Goal: Information Seeking & Learning: Understand process/instructions

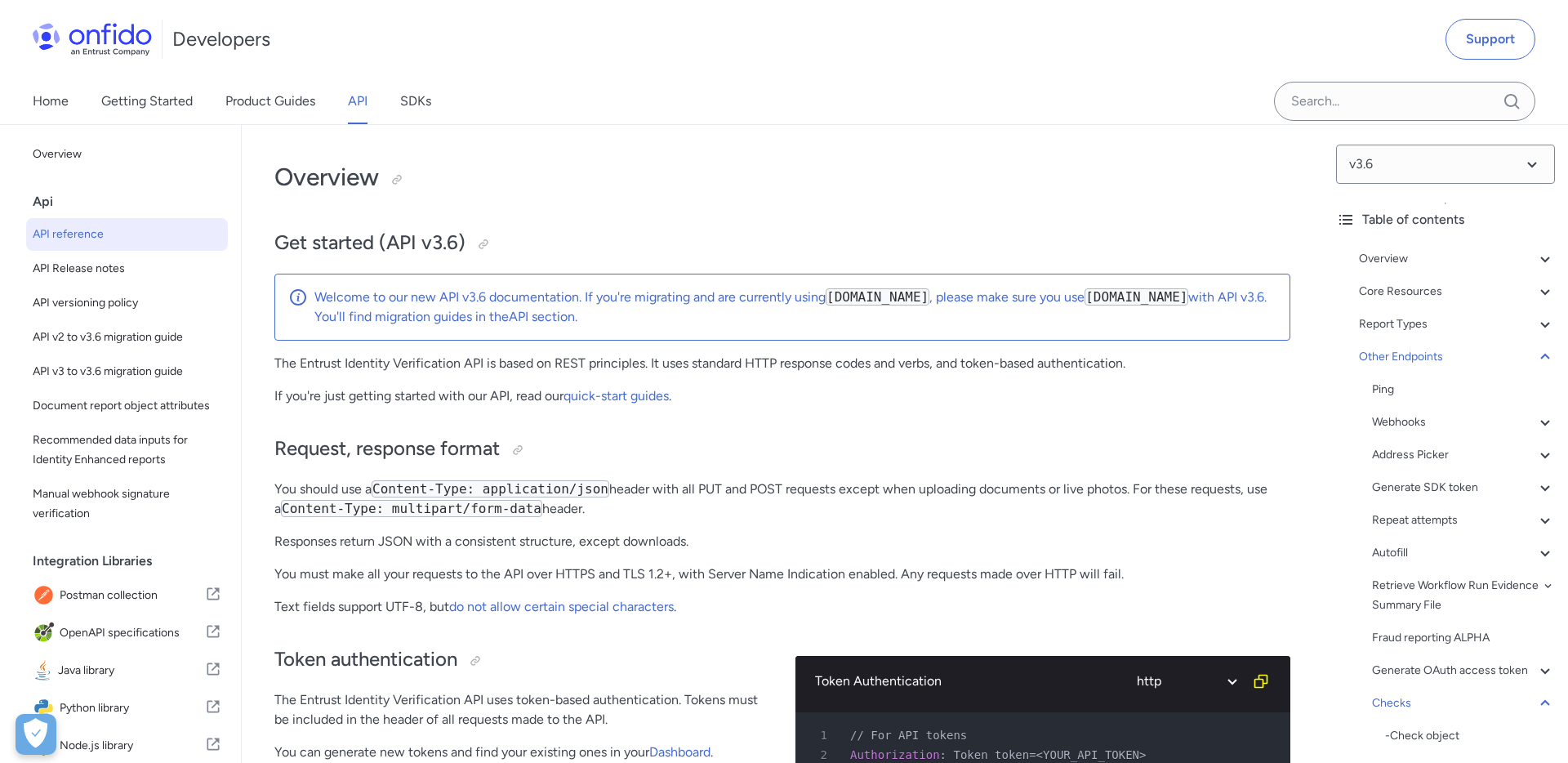
select select "http"
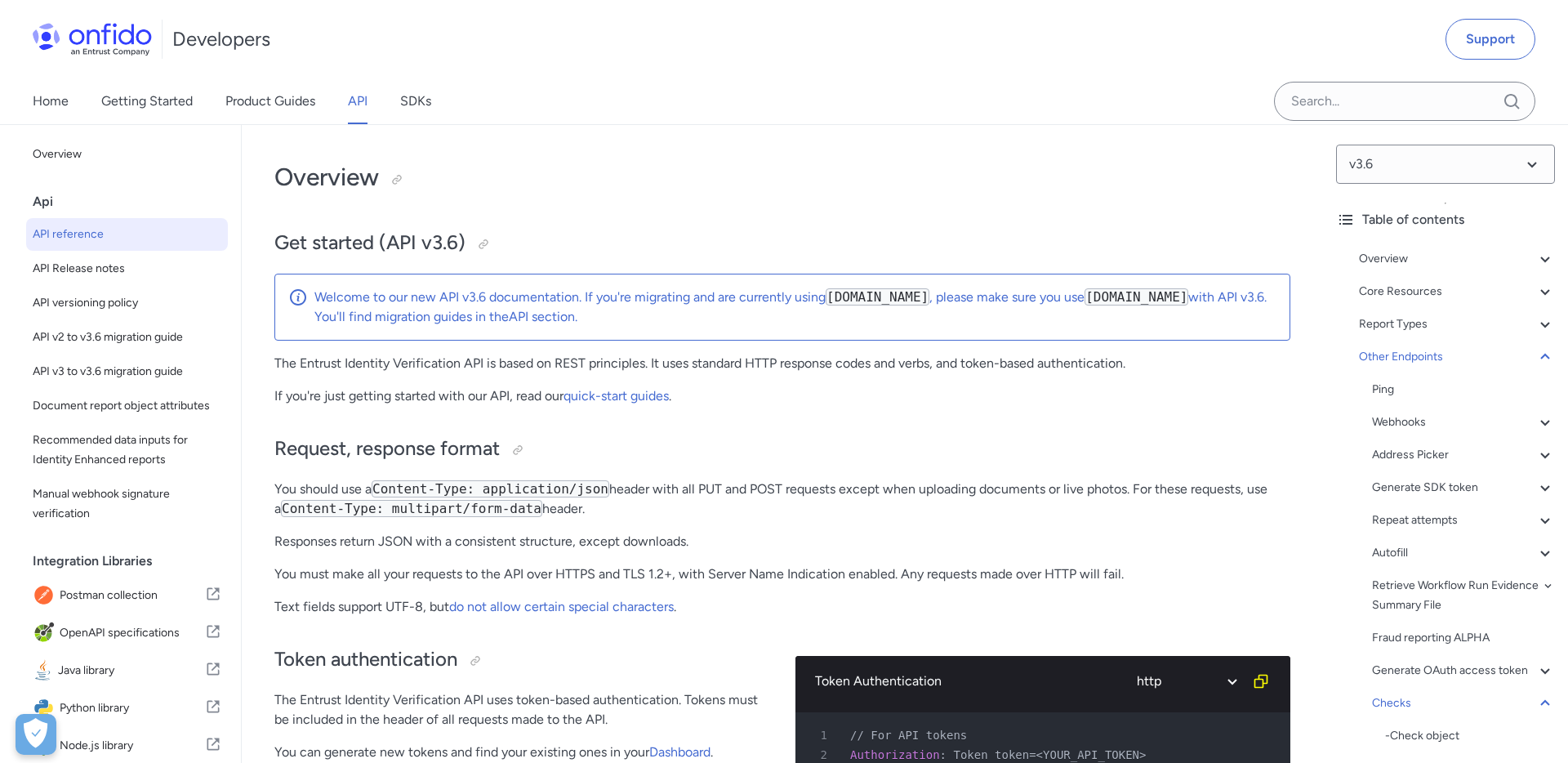
select select "http"
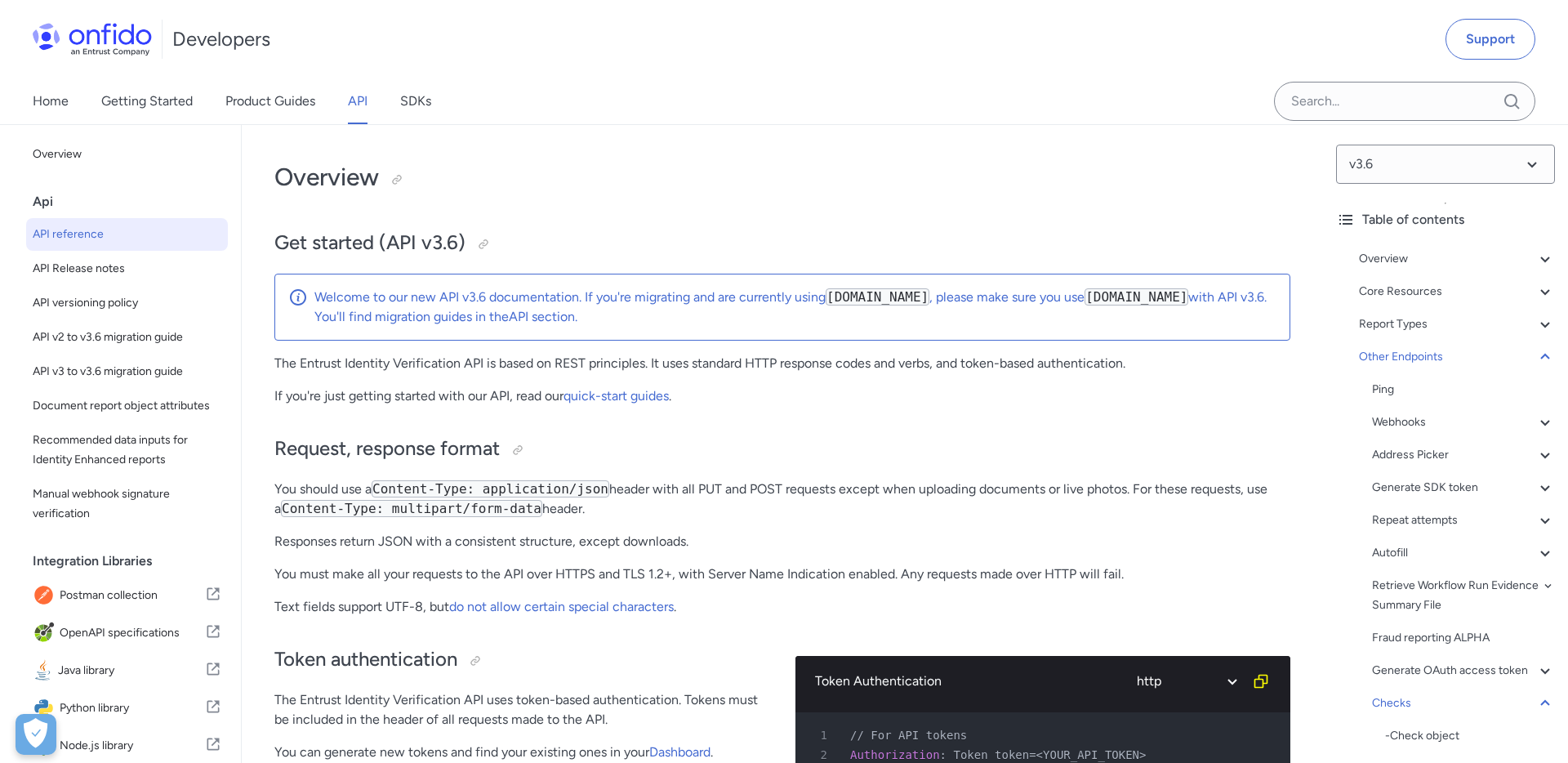
select select "http"
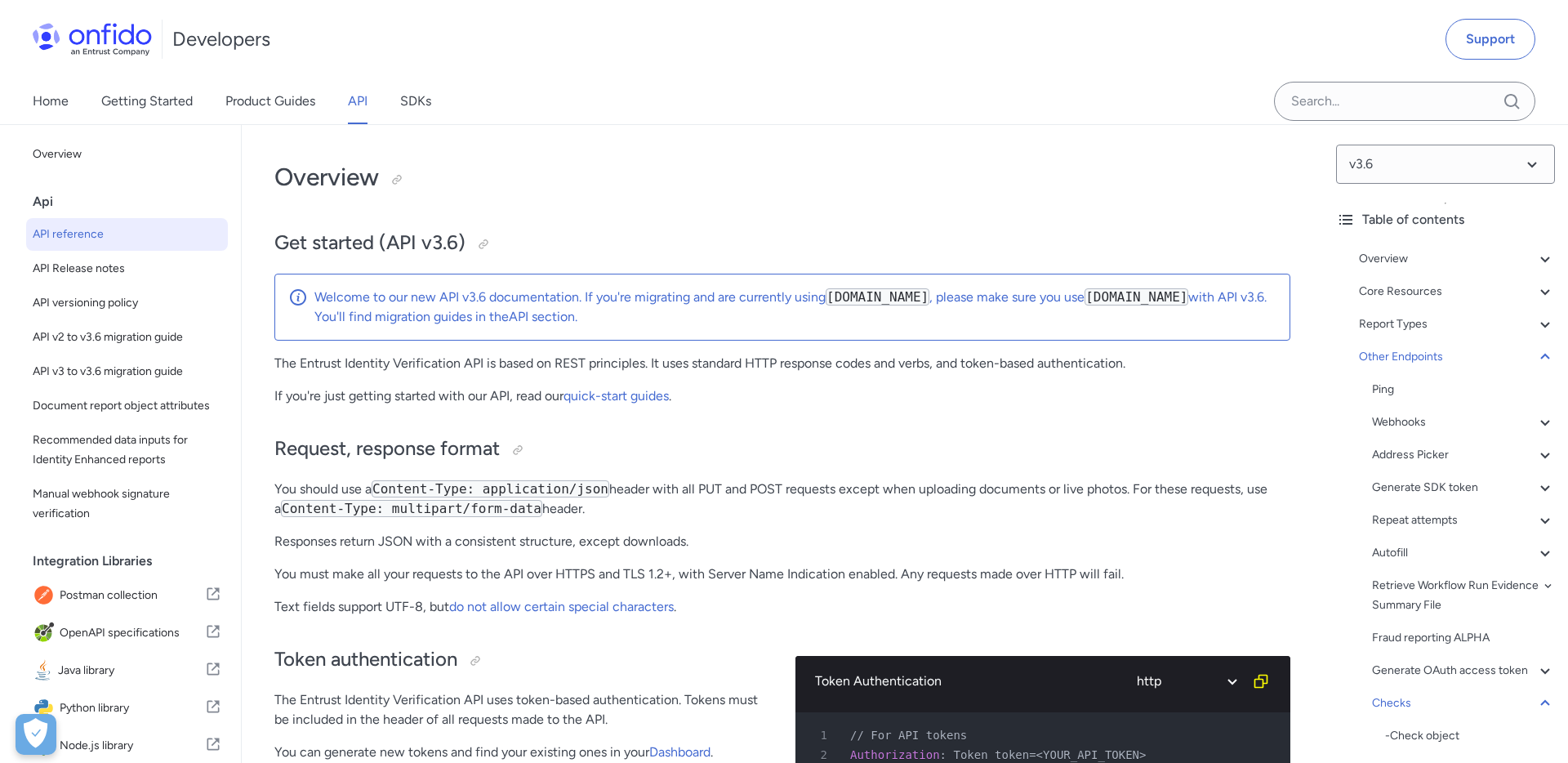
select select "http"
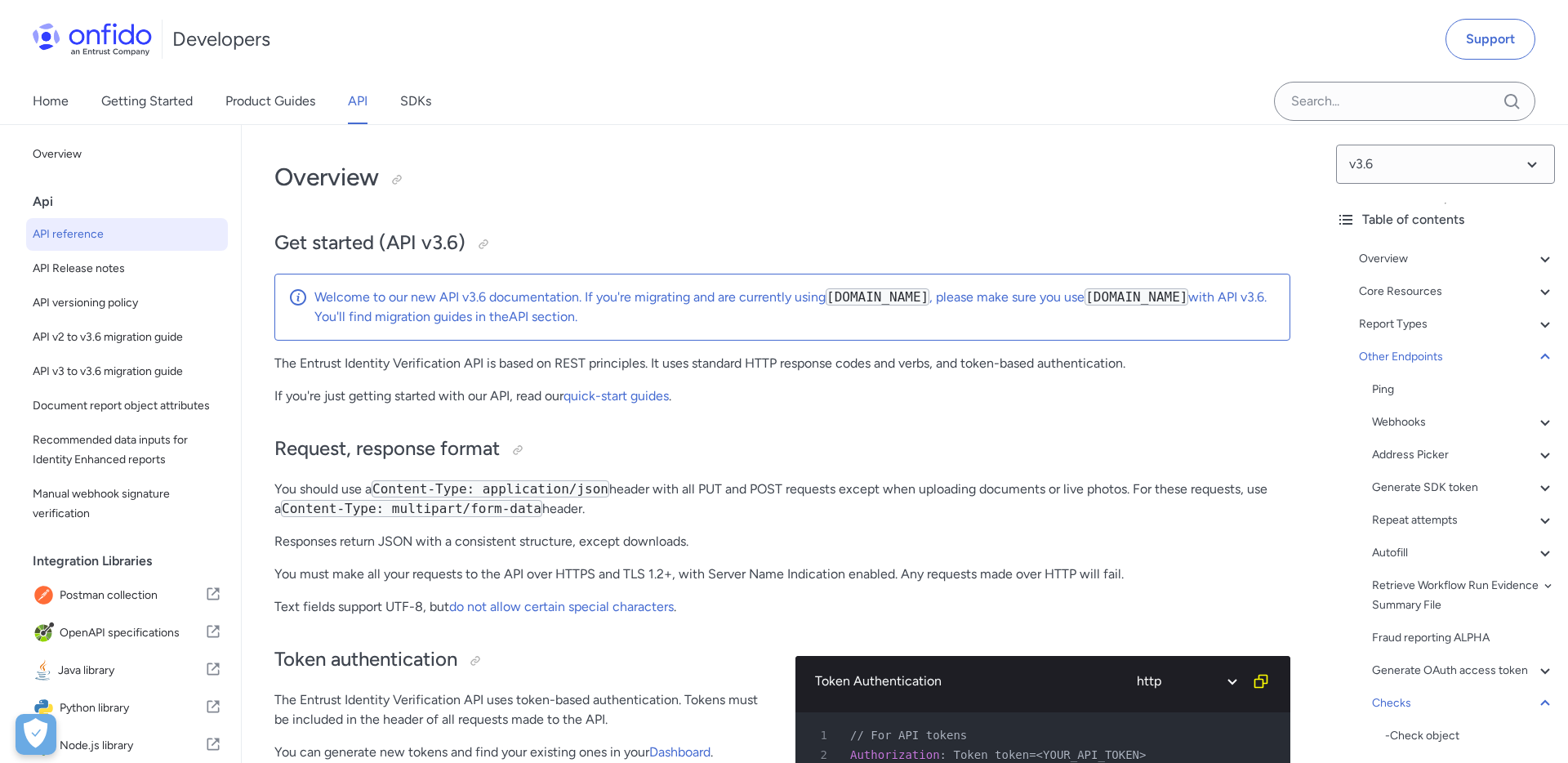
select select "http"
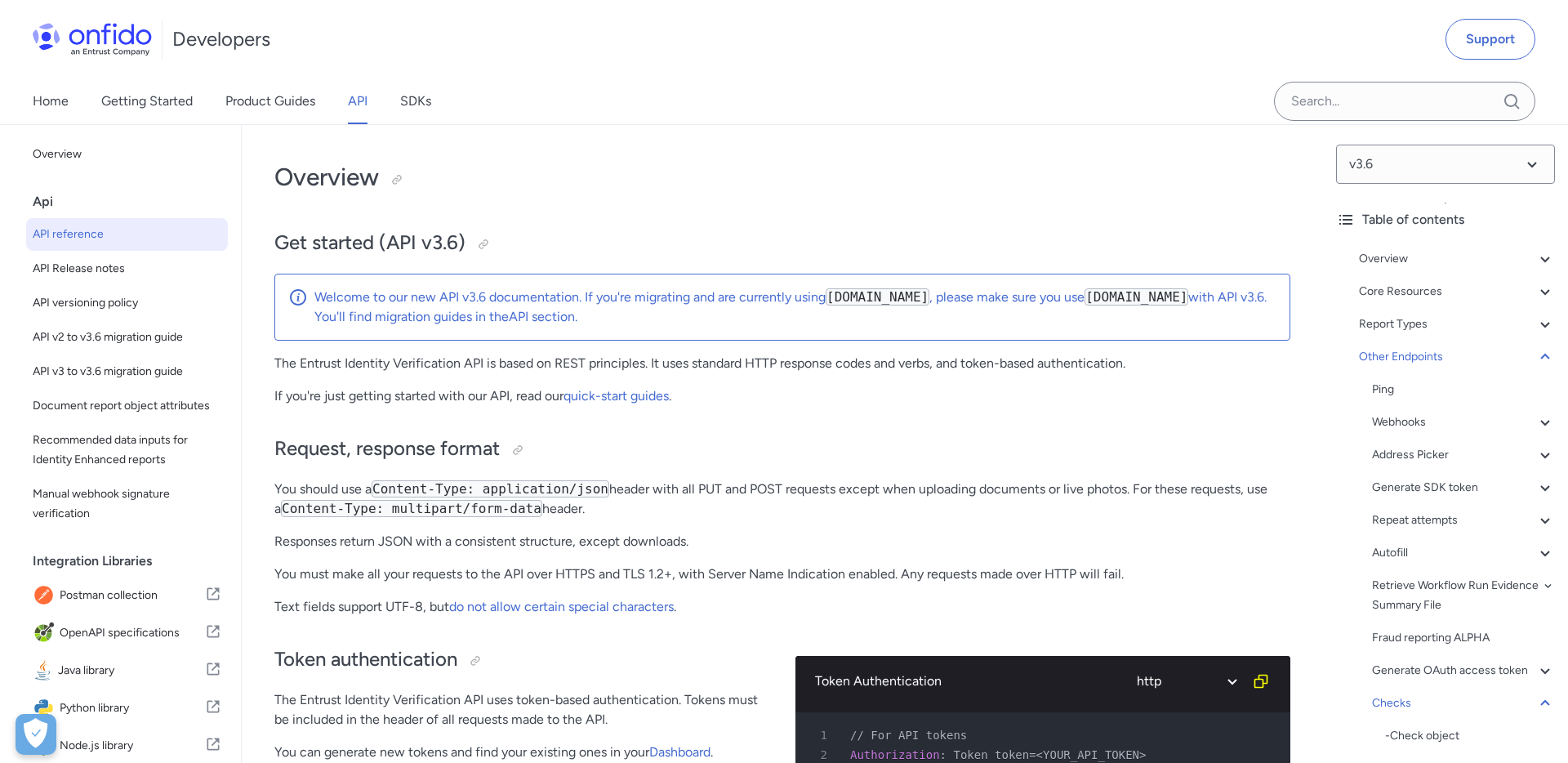
select select "http"
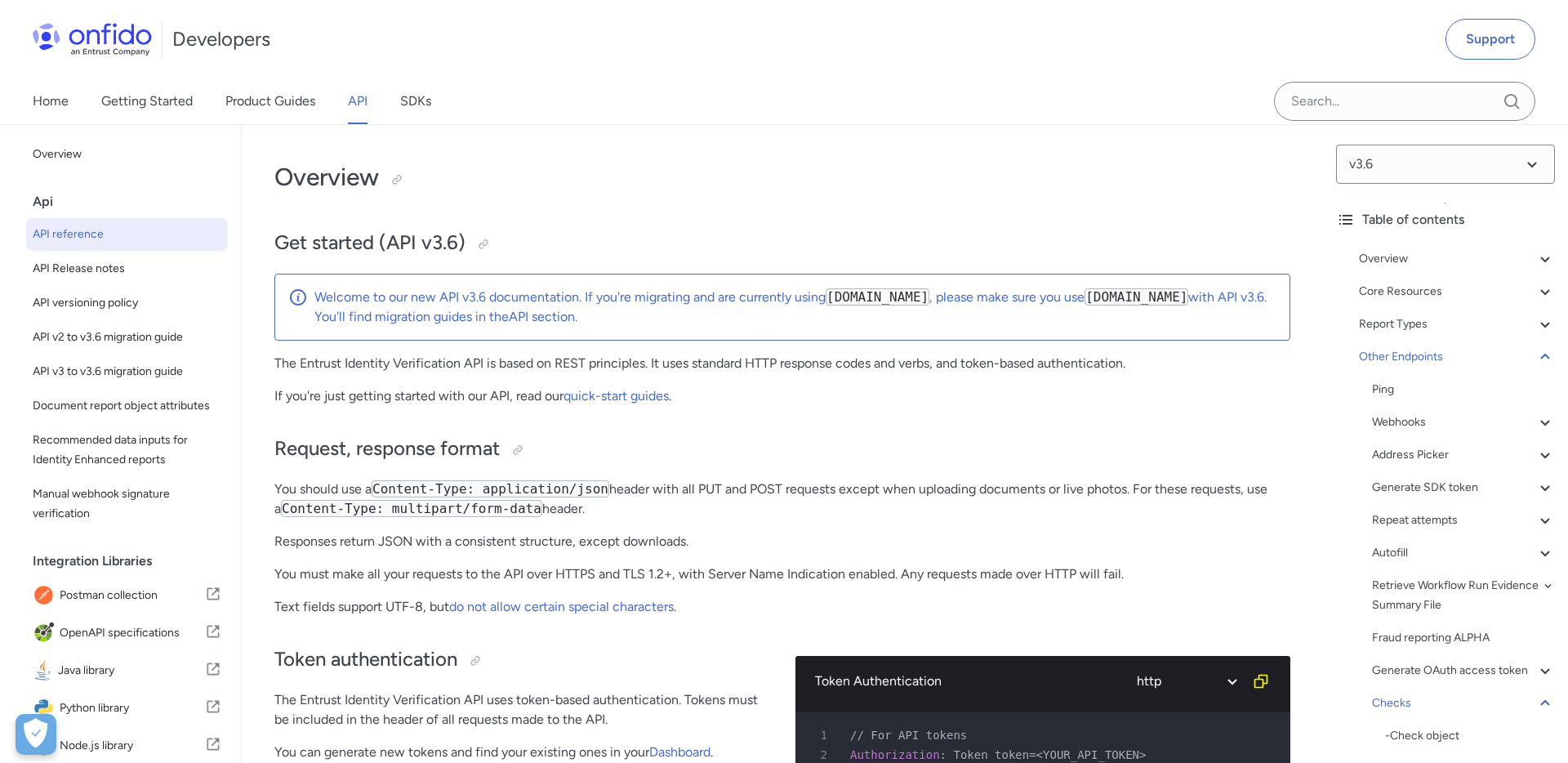
select select "http"
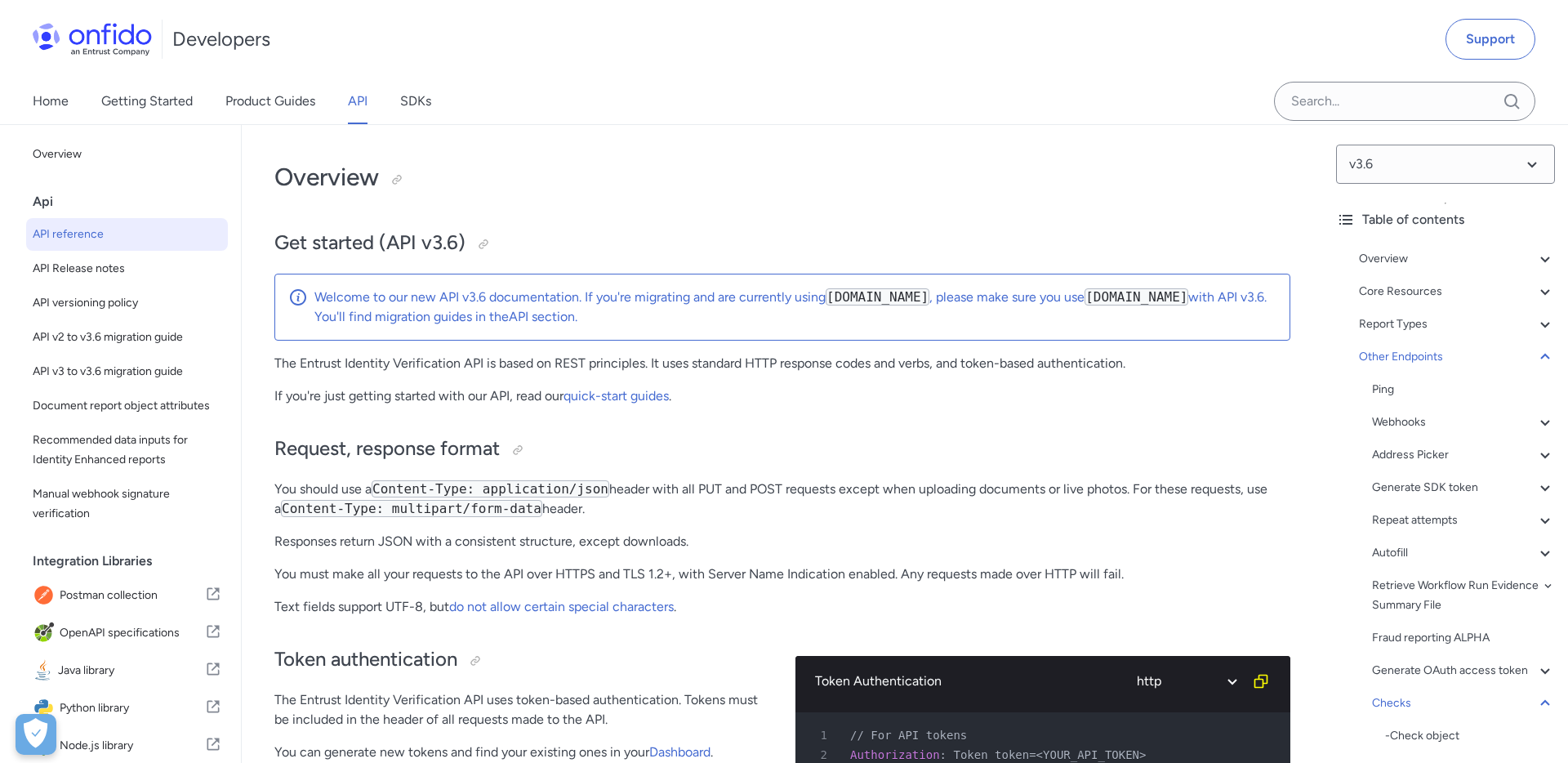
select select "http"
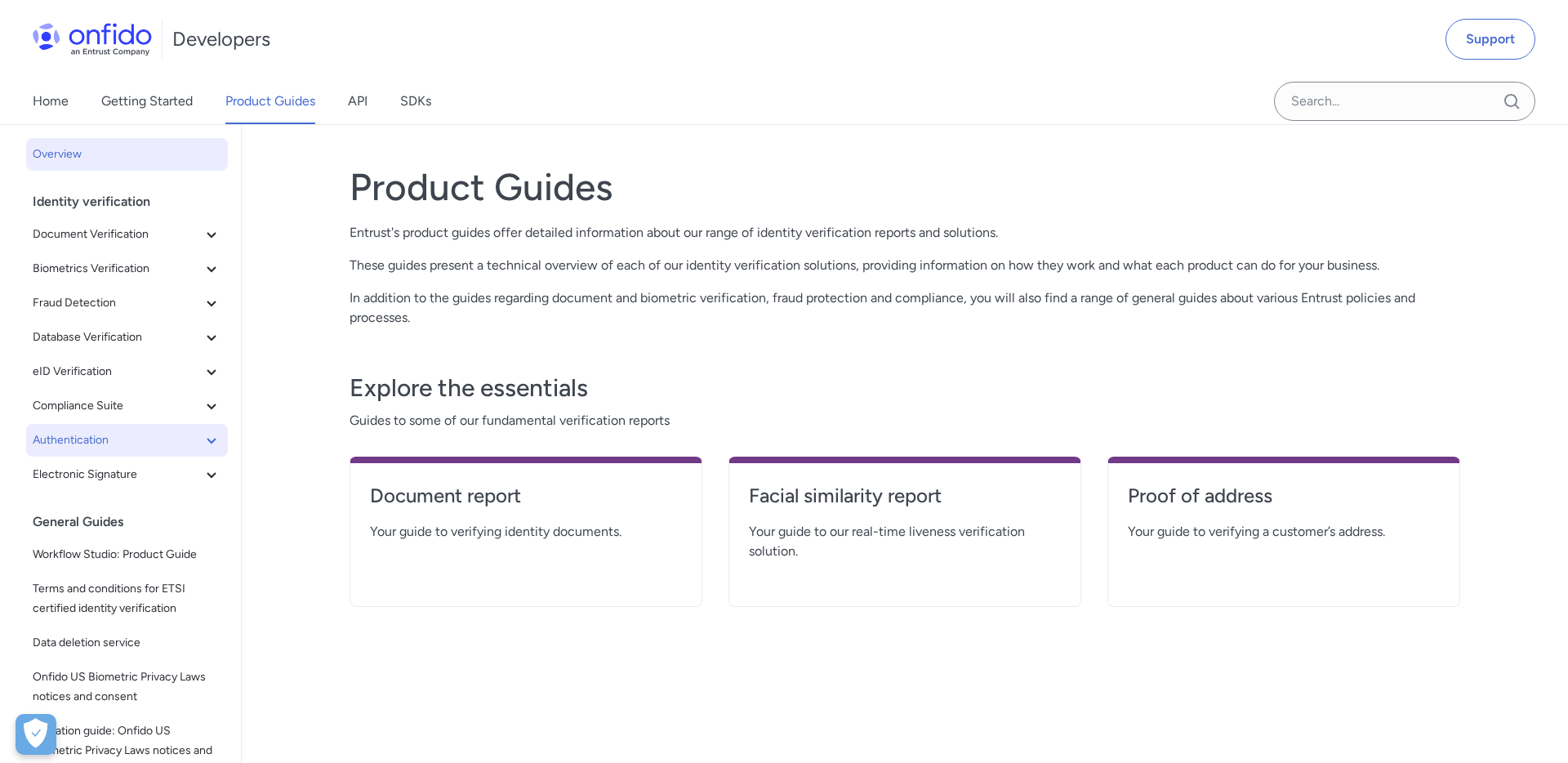
click at [214, 449] on button "Authentication" at bounding box center [126, 440] width 202 height 33
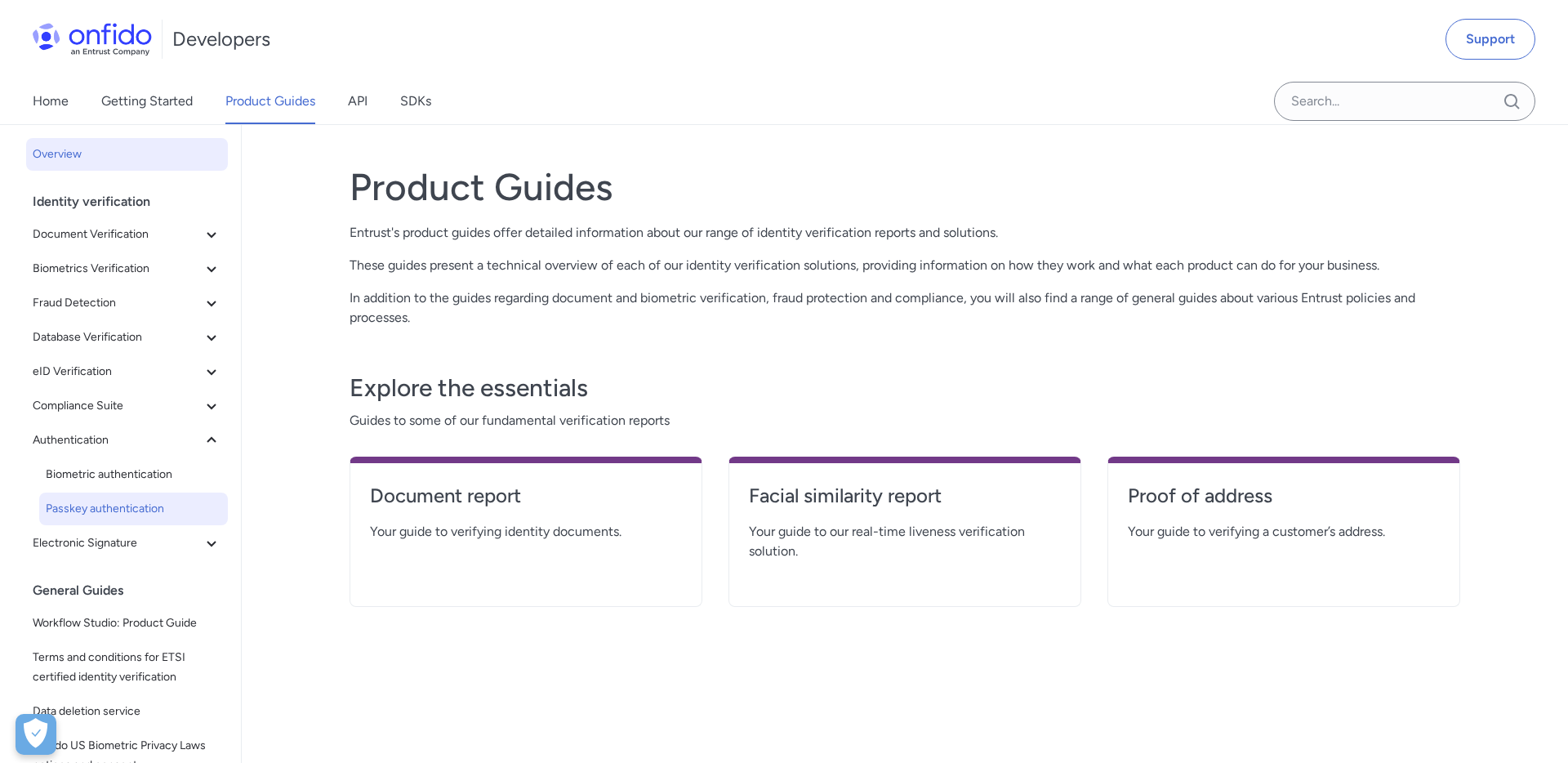
click at [159, 511] on span "Passkey authentication" at bounding box center [133, 509] width 176 height 20
